Goal: Task Accomplishment & Management: Manage account settings

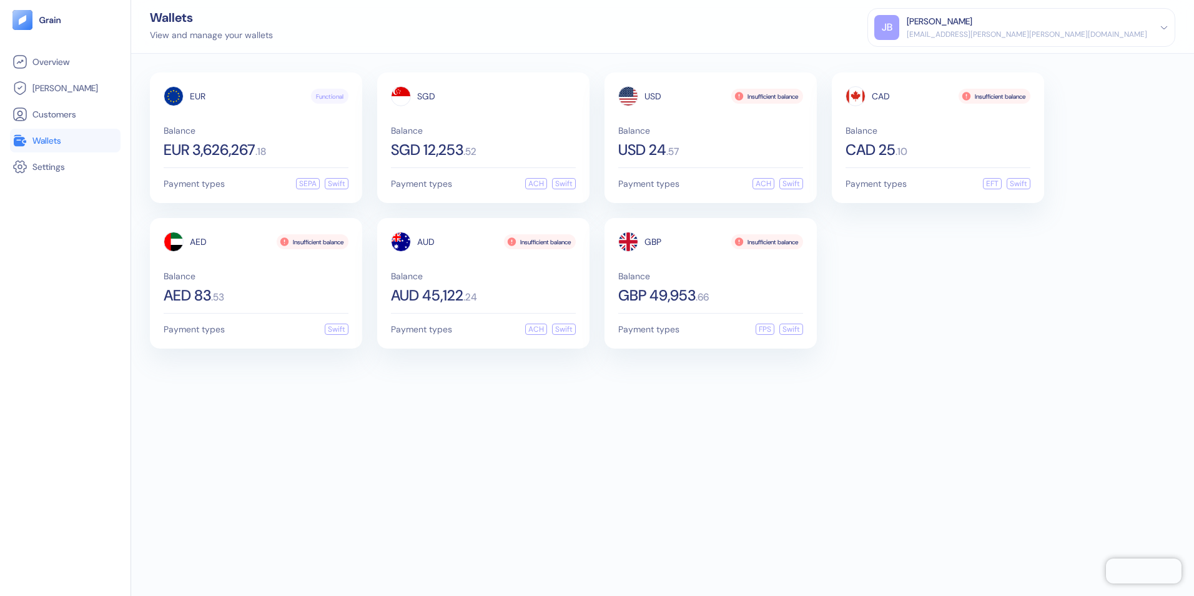
click at [1093, 34] on div "[EMAIL_ADDRESS][PERSON_NAME][PERSON_NAME][DOMAIN_NAME]" at bounding box center [1027, 34] width 241 height 11
click at [925, 57] on div "Sign Out" at bounding box center [908, 62] width 34 height 13
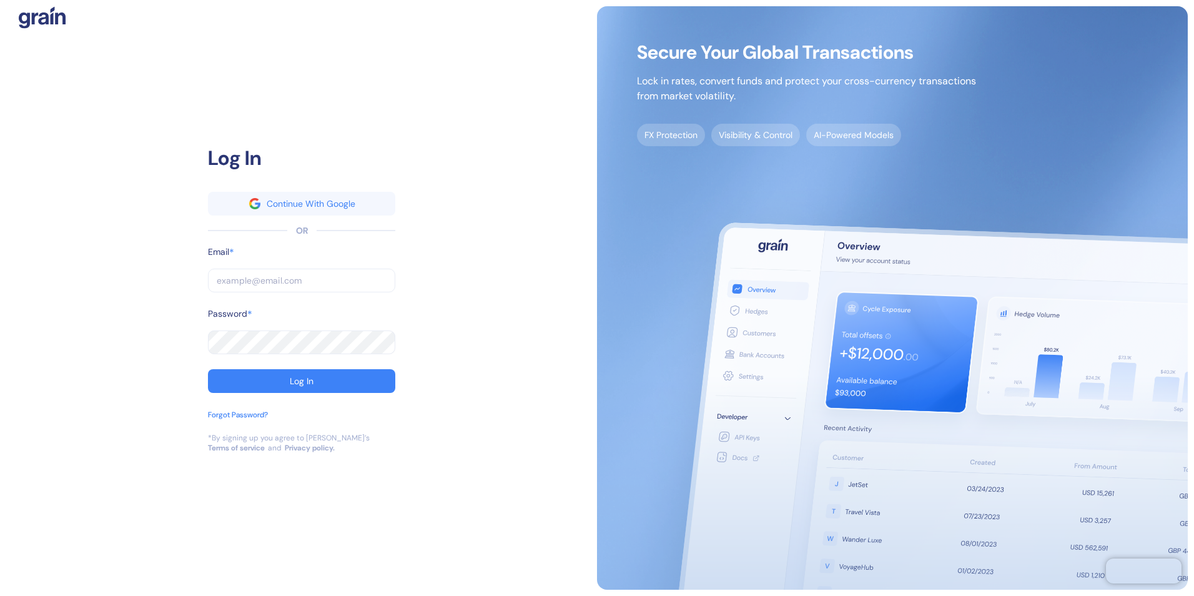
type input "[EMAIL_ADDRESS][PERSON_NAME][PERSON_NAME][DOMAIN_NAME]"
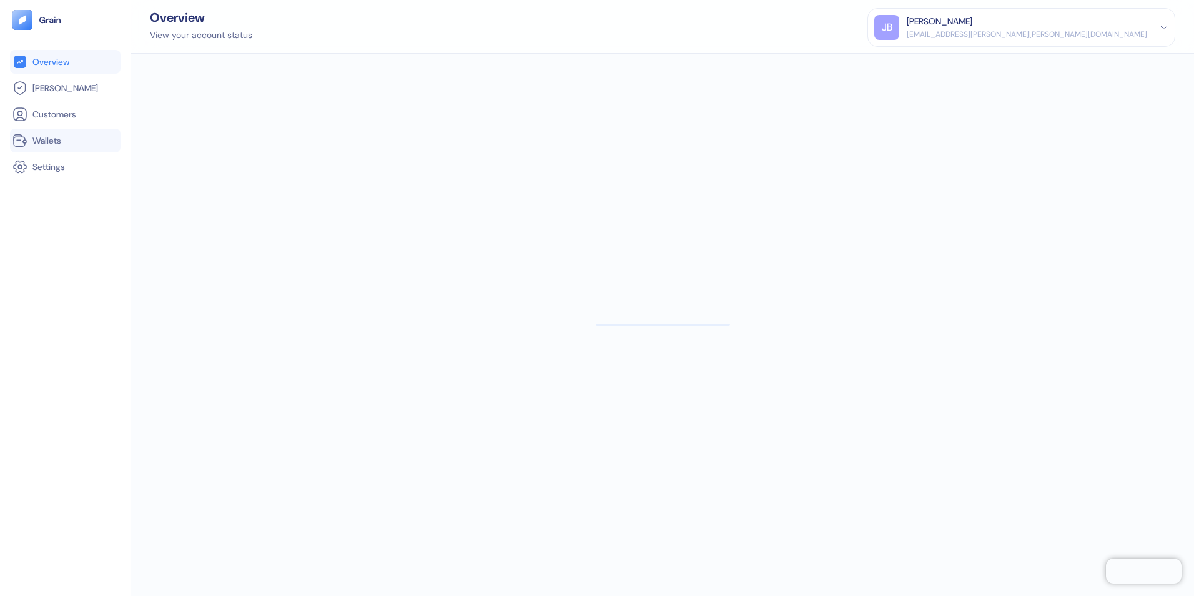
click at [52, 138] on span "Wallets" at bounding box center [46, 140] width 29 height 12
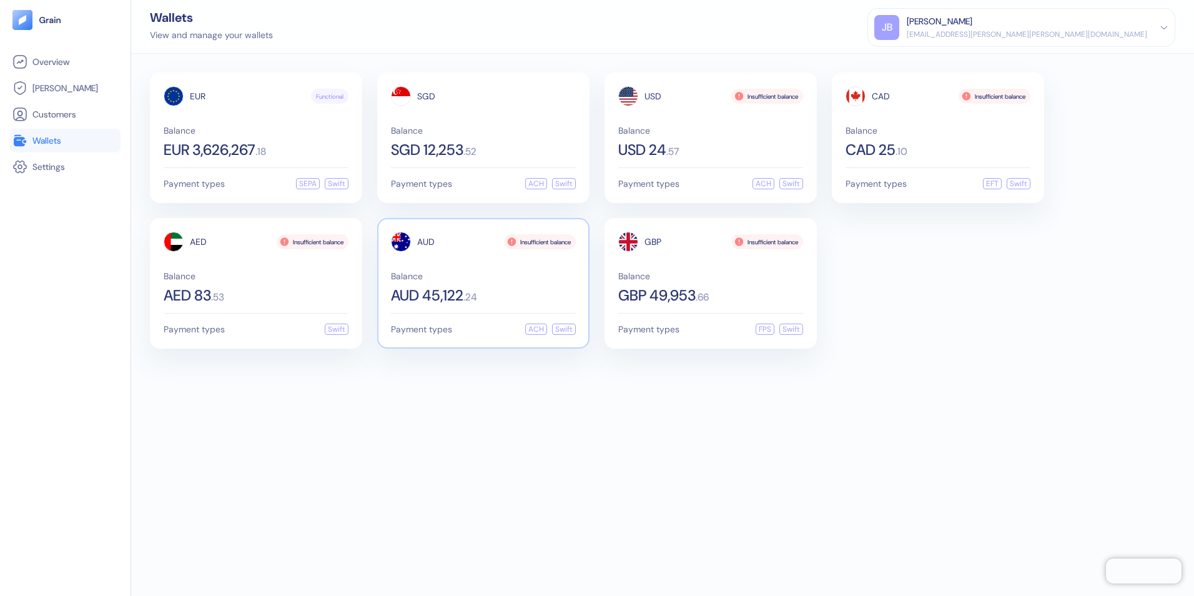
click at [485, 280] on span "Balance" at bounding box center [483, 276] width 185 height 9
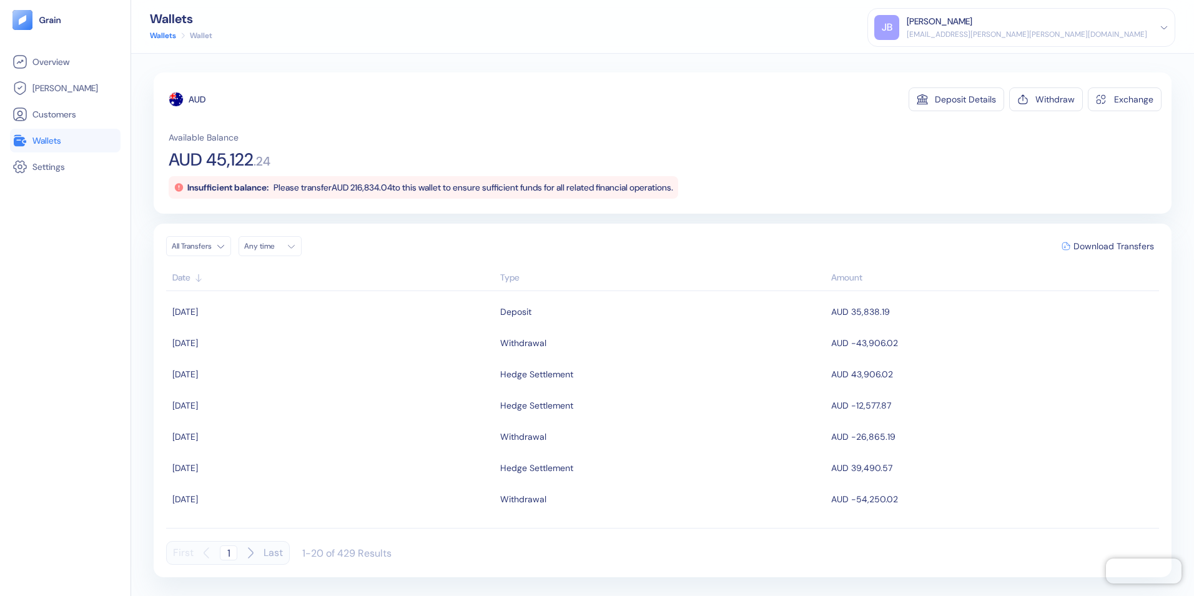
click at [66, 389] on div "Overview [PERSON_NAME] Customers Wallets Settings" at bounding box center [65, 313] width 111 height 526
click at [50, 61] on span "Overview" at bounding box center [50, 62] width 37 height 12
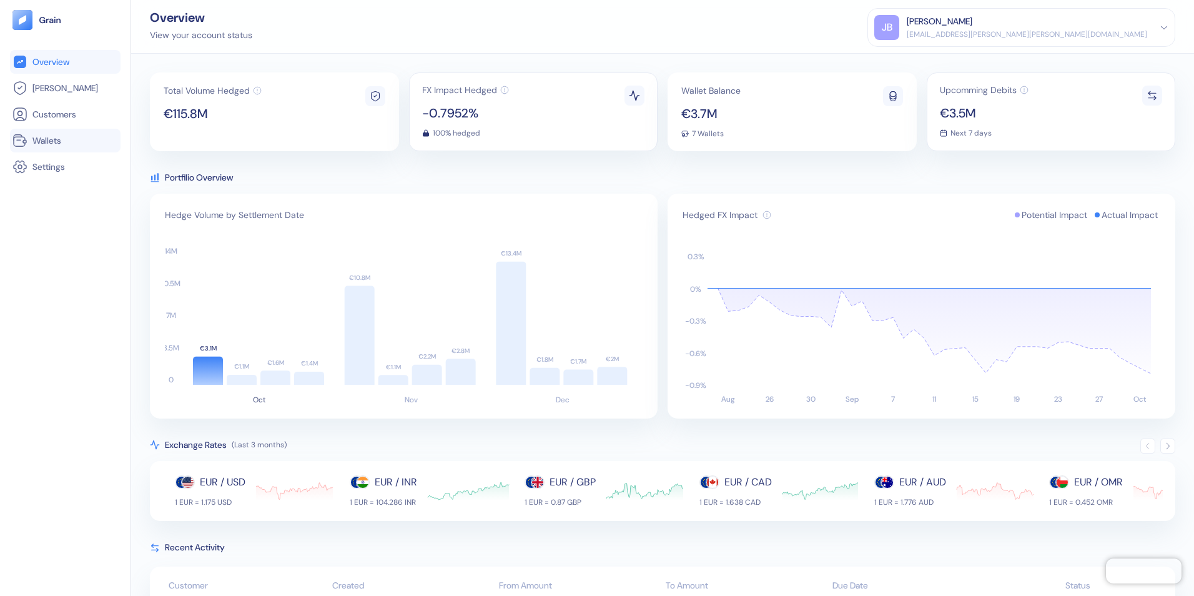
click at [42, 145] on span "Wallets" at bounding box center [46, 140] width 29 height 12
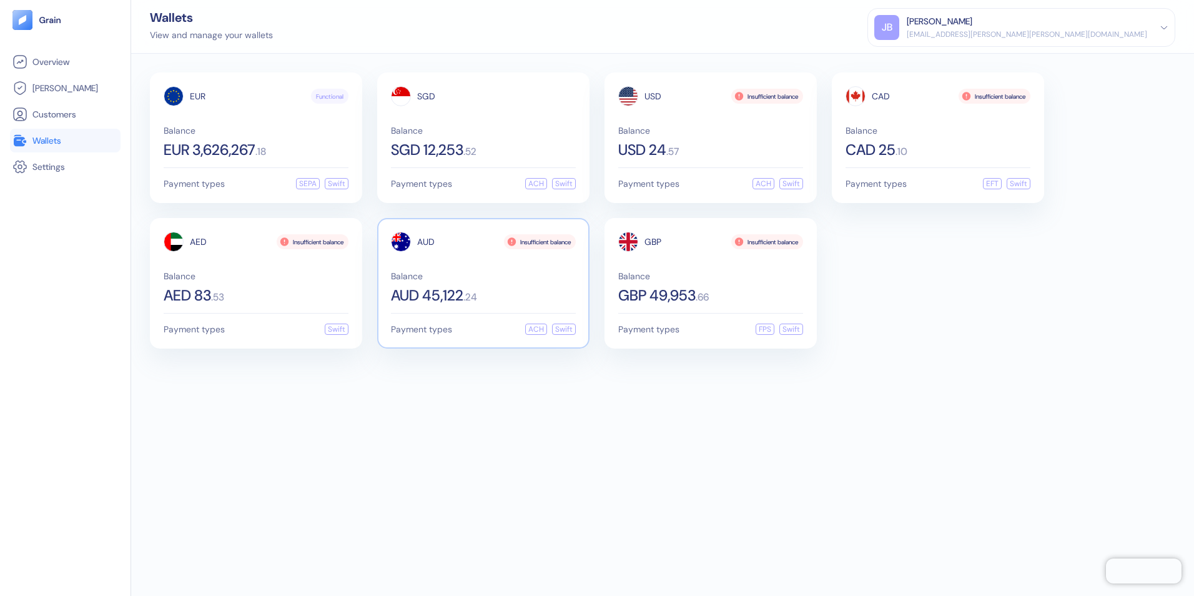
click at [425, 237] on span "AUD" at bounding box center [425, 241] width 17 height 9
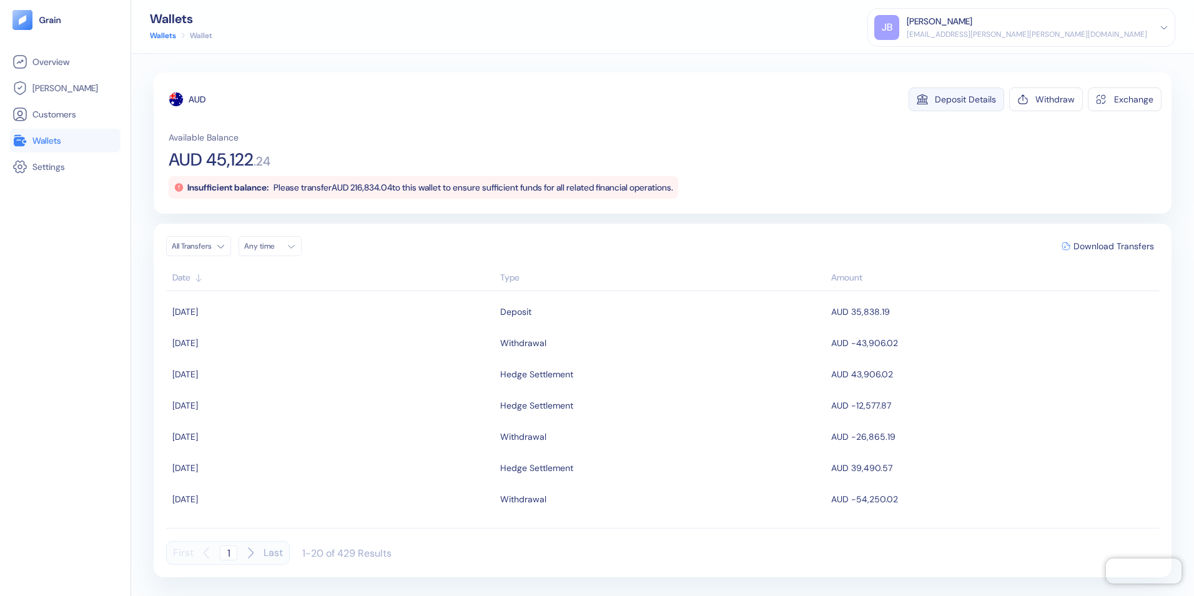
click at [966, 96] on div "Deposit Details" at bounding box center [965, 99] width 61 height 9
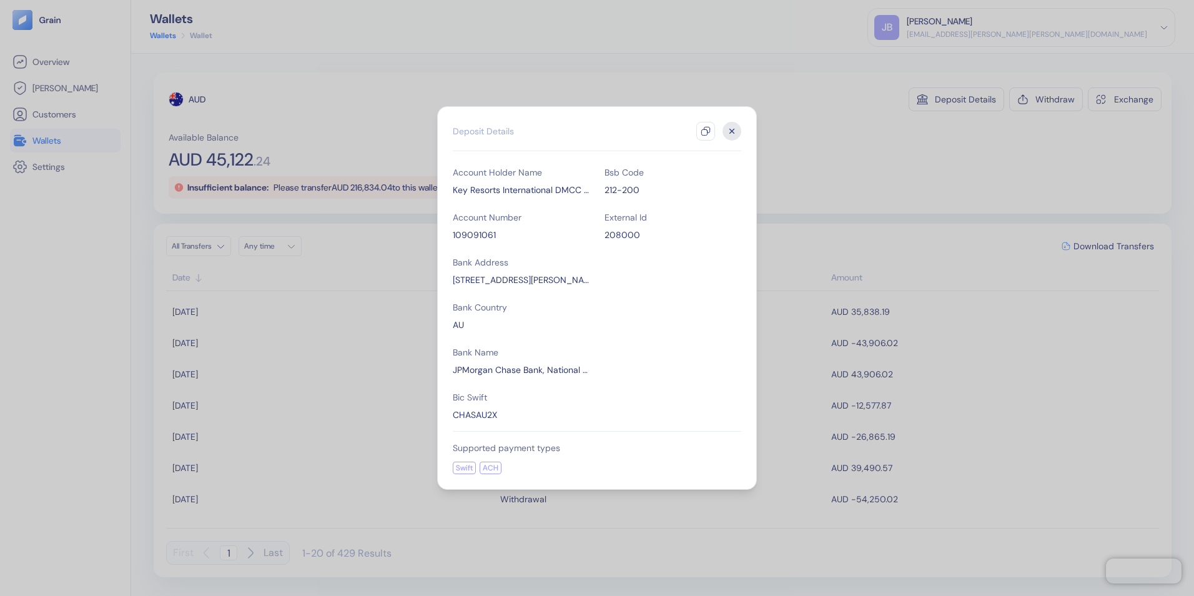
click at [732, 130] on icon "button" at bounding box center [732, 131] width 19 height 19
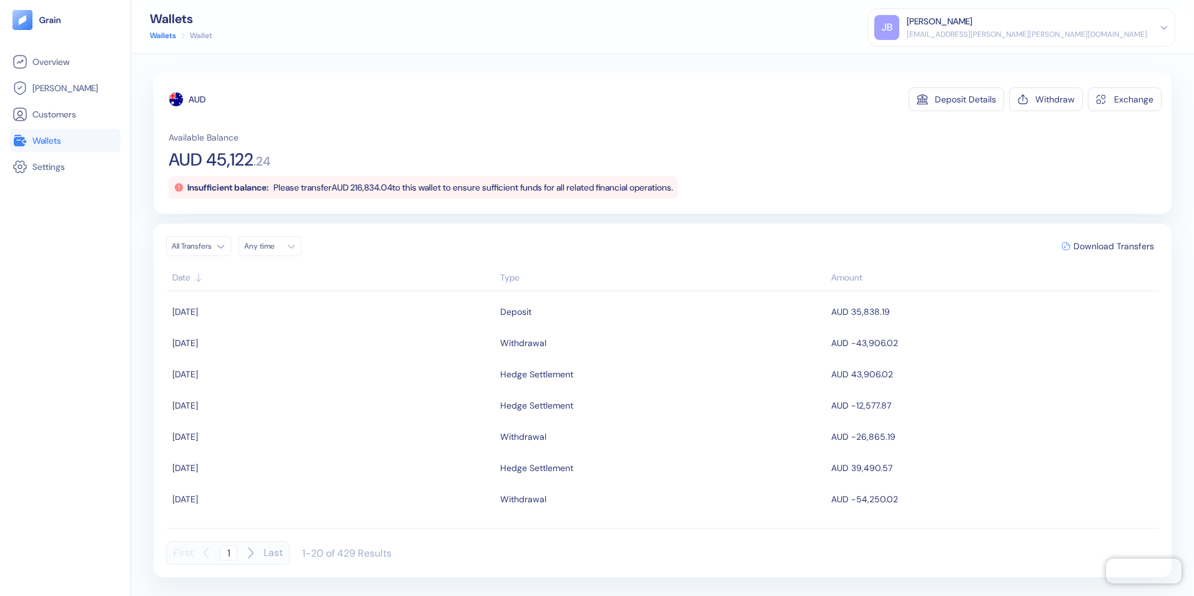
drag, startPoint x: 63, startPoint y: 274, endPoint x: 47, endPoint y: 244, distance: 34.1
click at [63, 274] on div "Overview [PERSON_NAME] Customers Wallets Settings" at bounding box center [65, 313] width 111 height 526
click at [52, 61] on span "Overview" at bounding box center [50, 62] width 37 height 12
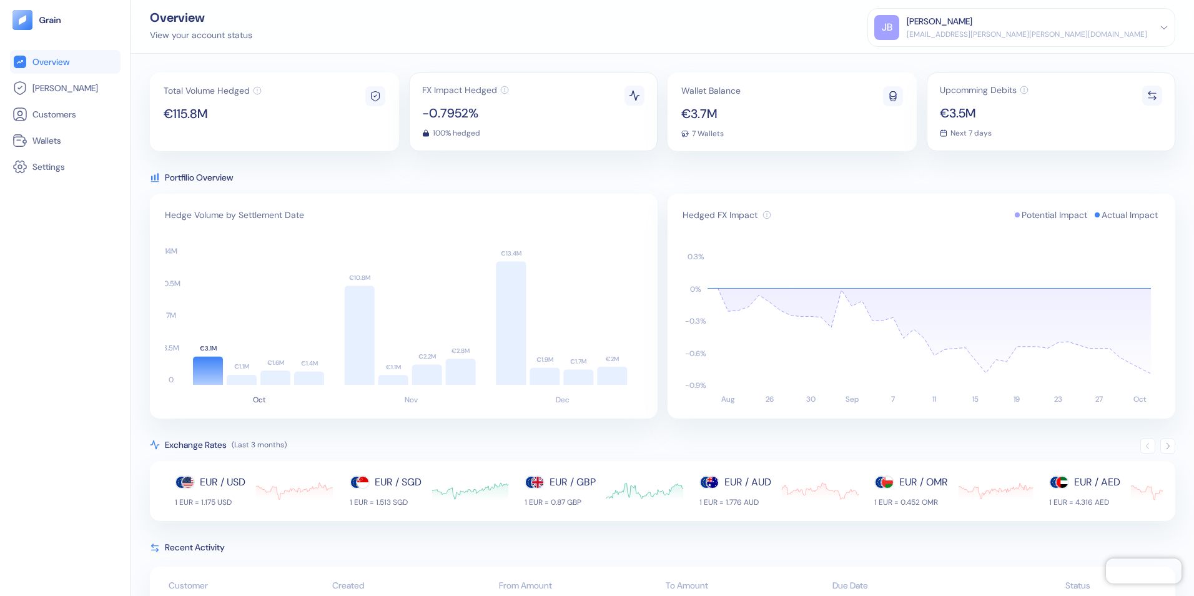
click at [1156, 24] on div "[PERSON_NAME] Basilio [EMAIL_ADDRESS][PERSON_NAME][PERSON_NAME][DOMAIN_NAME]" at bounding box center [1022, 27] width 294 height 25
click at [925, 62] on div "Sign Out" at bounding box center [908, 62] width 34 height 13
